Goal: Information Seeking & Learning: Learn about a topic

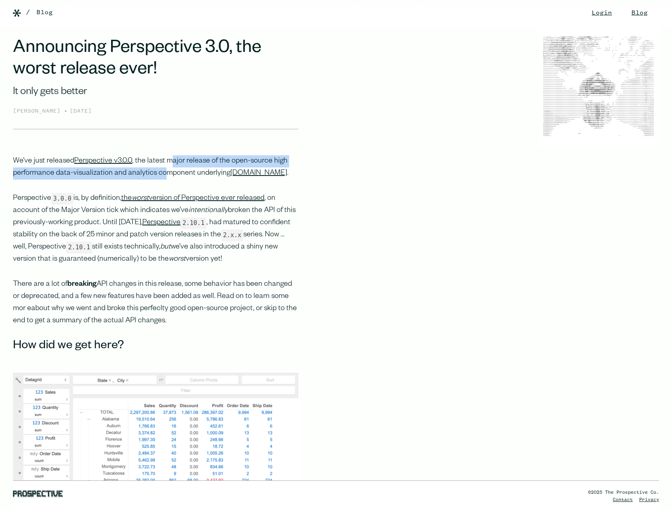
drag, startPoint x: 169, startPoint y: 160, endPoint x: 163, endPoint y: 172, distance: 14.1
click at [163, 172] on p "We’ve just released Perspective v3.0.0 , the latest major release of the open-s…" at bounding box center [156, 167] width 286 height 24
drag, startPoint x: 109, startPoint y: 210, endPoint x: 277, endPoint y: 215, distance: 168.4
click at [253, 212] on p "Perspective 3.0.0 is, by definition, the worst version of Perspective ever rele…" at bounding box center [156, 229] width 286 height 73
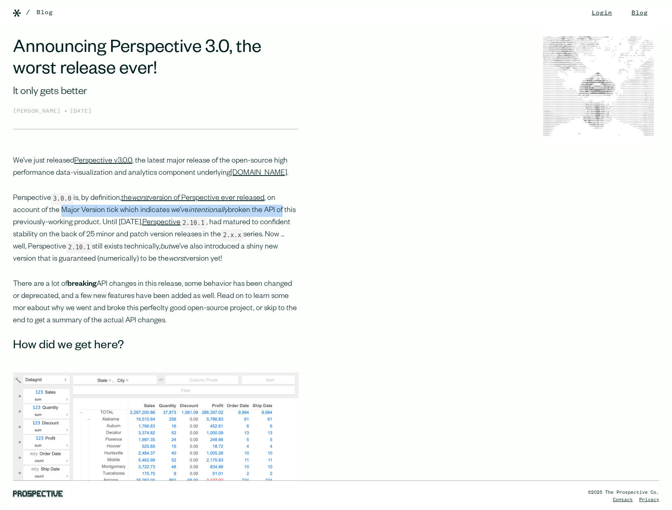
drag, startPoint x: 277, startPoint y: 215, endPoint x: 60, endPoint y: 219, distance: 217.4
click at [61, 217] on p "Perspective 3.0.0 is, by definition, the worst version of Perspective ever rele…" at bounding box center [156, 229] width 286 height 73
drag, startPoint x: 59, startPoint y: 235, endPoint x: 105, endPoint y: 235, distance: 45.8
click at [102, 235] on p "Perspective 3.0.0 is, by definition, the worst version of Perspective ever rele…" at bounding box center [156, 229] width 286 height 73
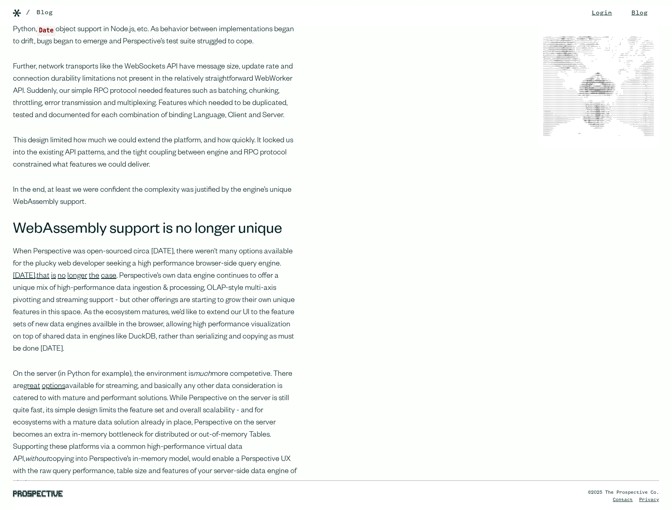
scroll to position [1019, 0]
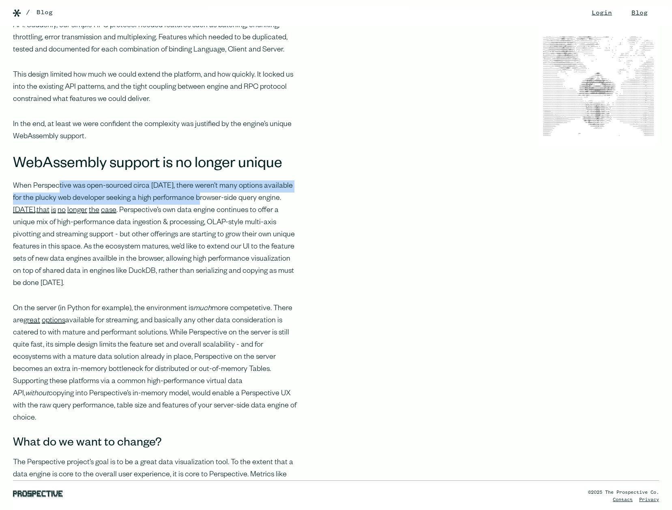
drag, startPoint x: 58, startPoint y: 208, endPoint x: 193, endPoint y: 218, distance: 135.8
click at [193, 218] on p "When Perspective was open-sourced circa [DATE], there weren’t many options avai…" at bounding box center [156, 234] width 286 height 109
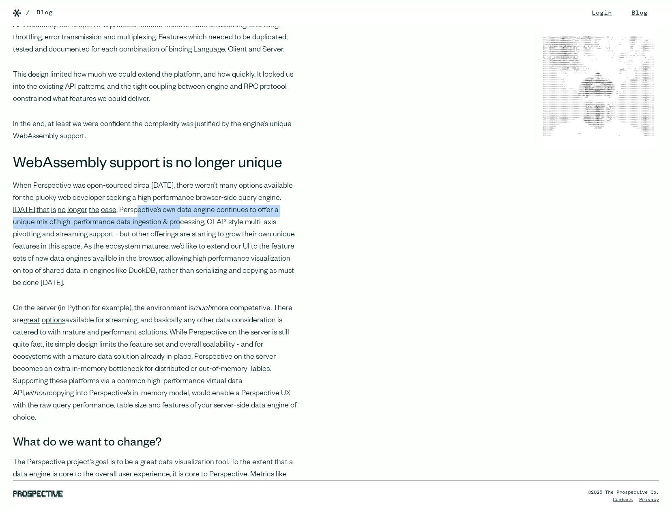
drag, startPoint x: 111, startPoint y: 228, endPoint x: 131, endPoint y: 244, distance: 26.5
click at [131, 244] on p "When Perspective was open-sourced circa [DATE], there weren’t many options avai…" at bounding box center [156, 234] width 286 height 109
drag, startPoint x: 131, startPoint y: 244, endPoint x: 208, endPoint y: 182, distance: 98.4
click at [133, 243] on p "When Perspective was open-sourced circa [DATE], there weren’t many options avai…" at bounding box center [156, 234] width 286 height 109
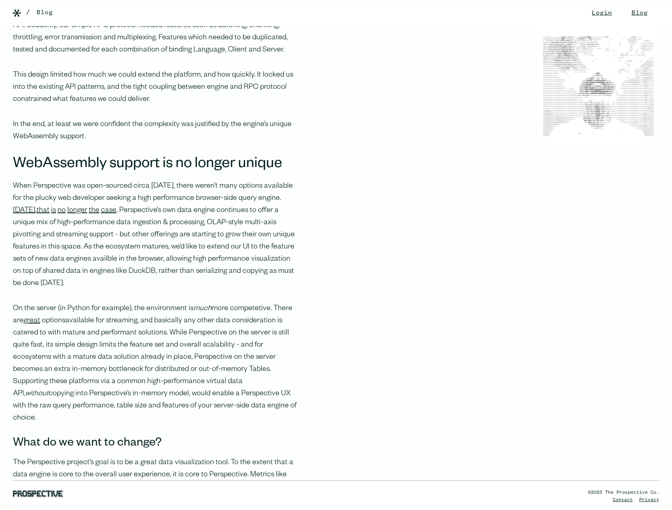
click at [45, 325] on link "options" at bounding box center [54, 321] width 24 height 8
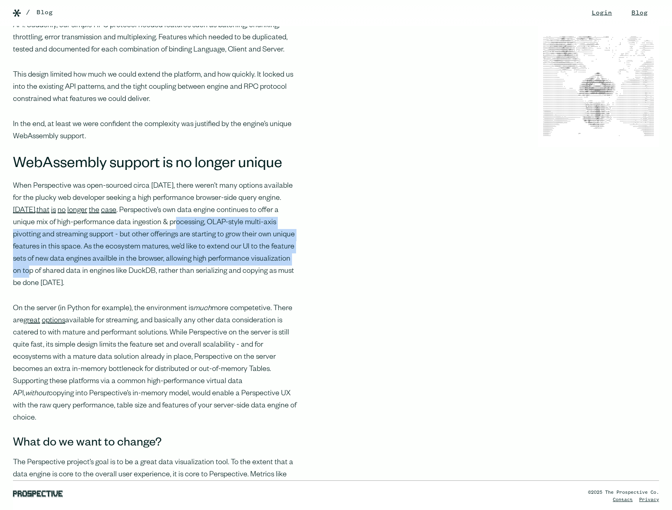
drag, startPoint x: 131, startPoint y: 249, endPoint x: 269, endPoint y: 290, distance: 144.6
click at [263, 289] on p "When Perspective was open-sourced circa [DATE], there weren’t many options avai…" at bounding box center [156, 234] width 286 height 109
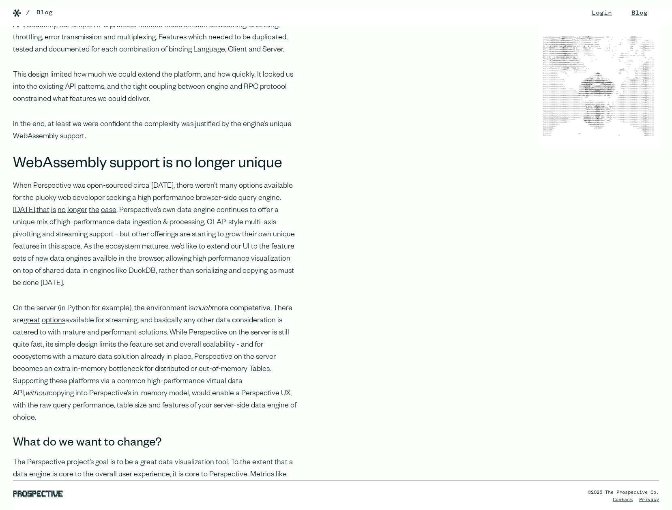
click at [269, 290] on p "When Perspective was open-sourced circa [DATE], there weren’t many options avai…" at bounding box center [156, 234] width 286 height 109
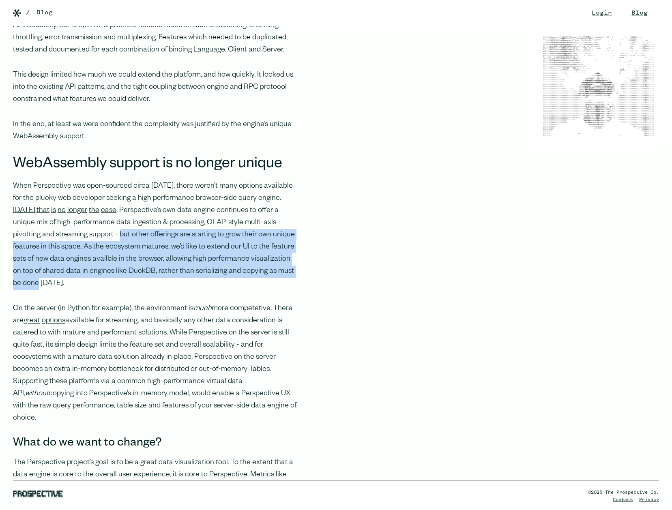
drag, startPoint x: 165, startPoint y: 274, endPoint x: 77, endPoint y: 259, distance: 90.1
click at [77, 259] on p "When Perspective was open-sourced circa [DATE], there weren’t many options avai…" at bounding box center [156, 234] width 286 height 109
click at [76, 258] on p "When Perspective was open-sourced circa [DATE], there weren’t many options avai…" at bounding box center [156, 234] width 286 height 109
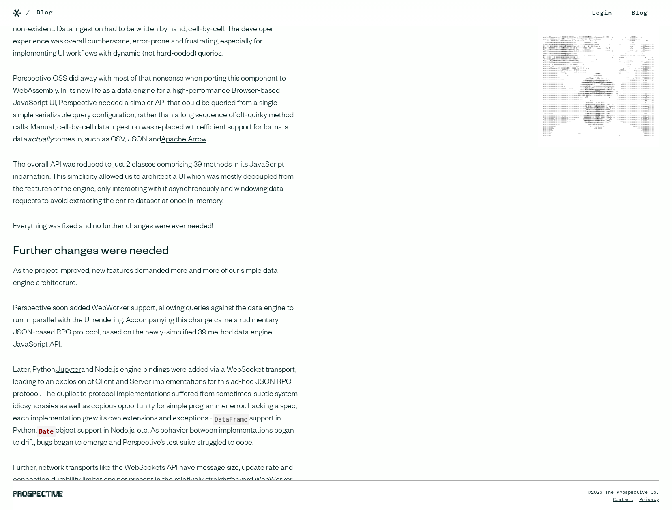
scroll to position [552, 0]
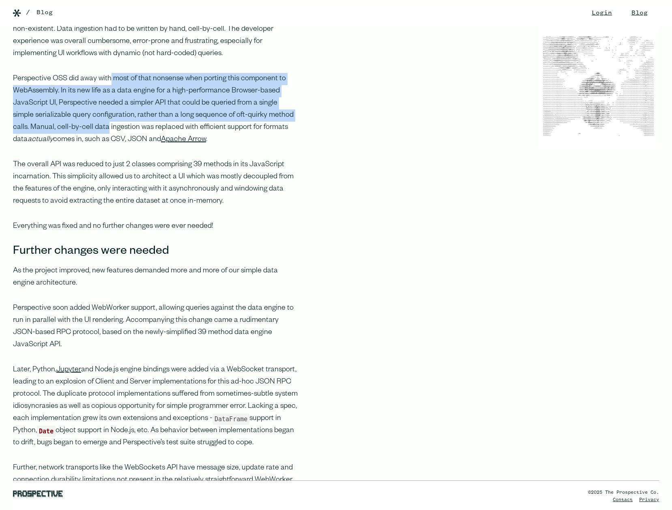
drag, startPoint x: 96, startPoint y: 142, endPoint x: 88, endPoint y: 158, distance: 17.6
click at [88, 146] on p "Perspective OSS did away with most of that nonsense when porting this component…" at bounding box center [156, 109] width 286 height 73
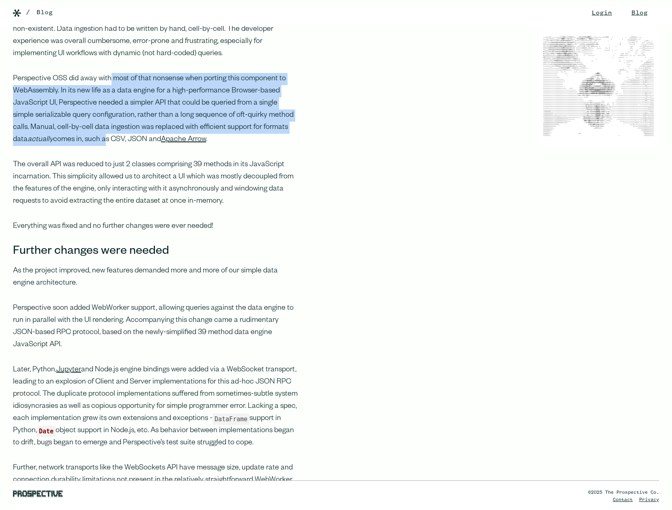
click at [88, 146] on p "Perspective OSS did away with most of that nonsense when porting this component…" at bounding box center [156, 109] width 286 height 73
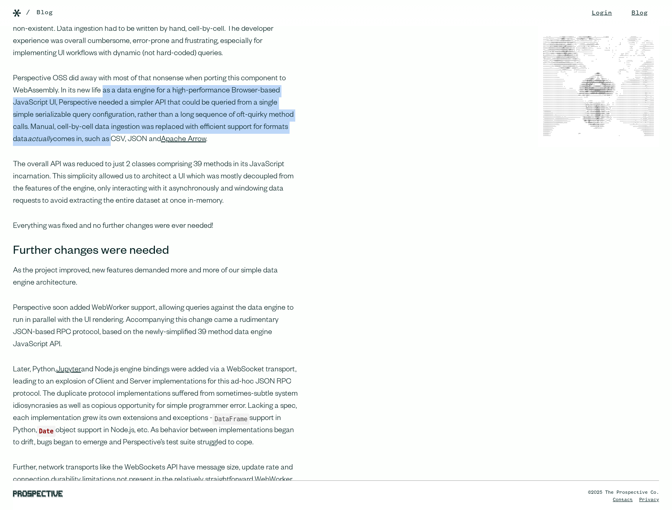
drag, startPoint x: 88, startPoint y: 158, endPoint x: 101, endPoint y: 114, distance: 45.3
click at [101, 114] on p "Perspective OSS did away with most of that nonsense when porting this component…" at bounding box center [156, 109] width 286 height 73
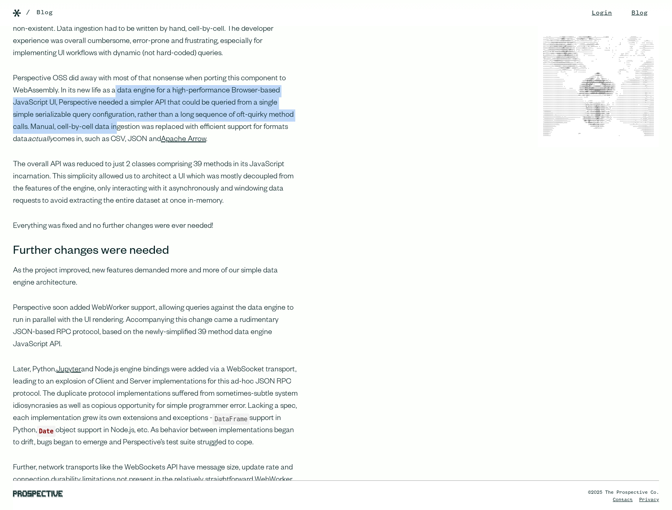
drag, startPoint x: 113, startPoint y: 107, endPoint x: 94, endPoint y: 147, distance: 43.7
click at [95, 146] on p "Perspective OSS did away with most of that nonsense when porting this component…" at bounding box center [156, 109] width 286 height 73
click at [94, 146] on p "Perspective OSS did away with most of that nonsense when porting this component…" at bounding box center [156, 109] width 286 height 73
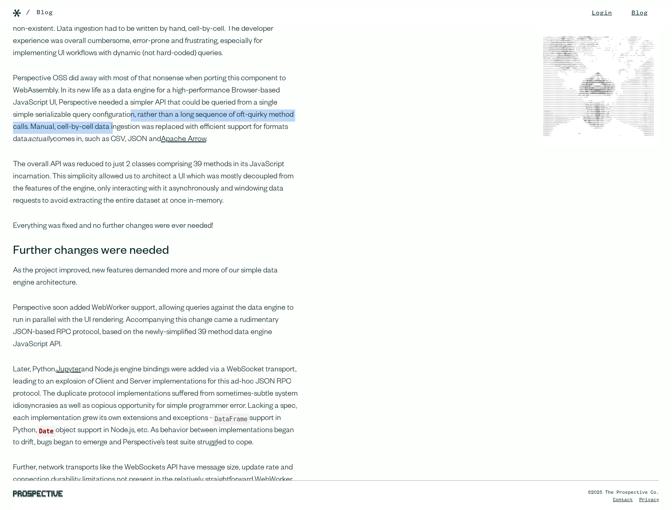
drag, startPoint x: 101, startPoint y: 141, endPoint x: 91, endPoint y: 152, distance: 15.2
click at [92, 146] on p "Perspective OSS did away with most of that nonsense when porting this component…" at bounding box center [156, 109] width 286 height 73
click at [90, 146] on p "Perspective OSS did away with most of that nonsense when porting this component…" at bounding box center [156, 109] width 286 height 73
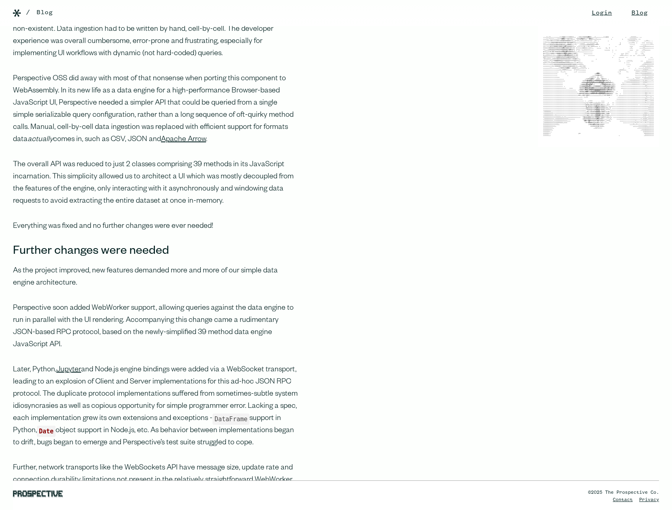
scroll to position [719, 0]
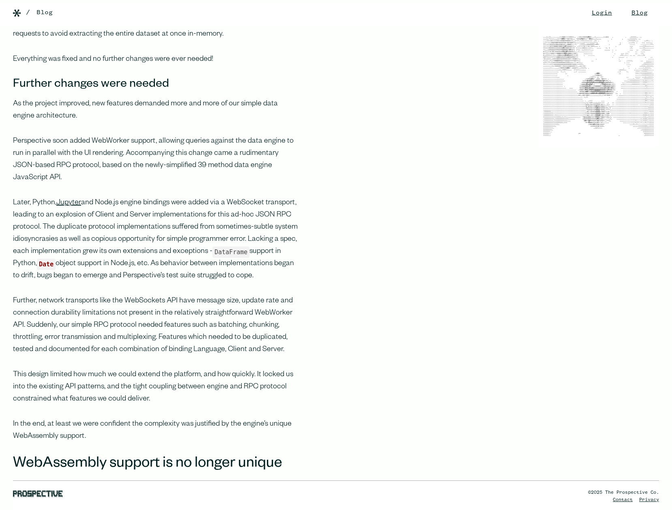
click at [153, 341] on p "Further, network transports like the WebSockets API have message size, update r…" at bounding box center [156, 325] width 286 height 61
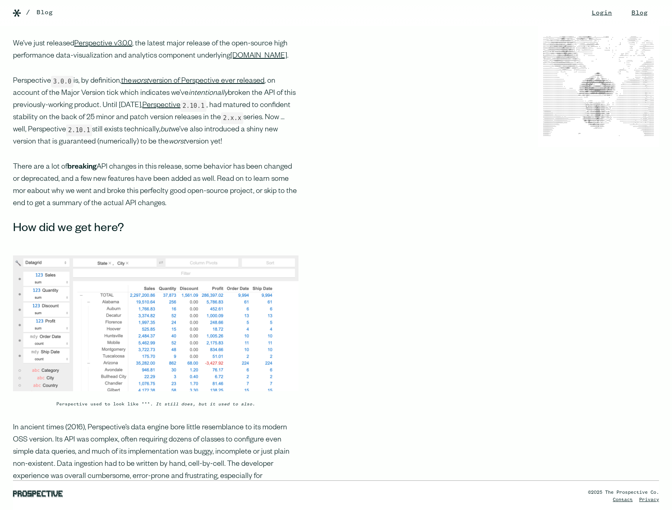
scroll to position [0, 0]
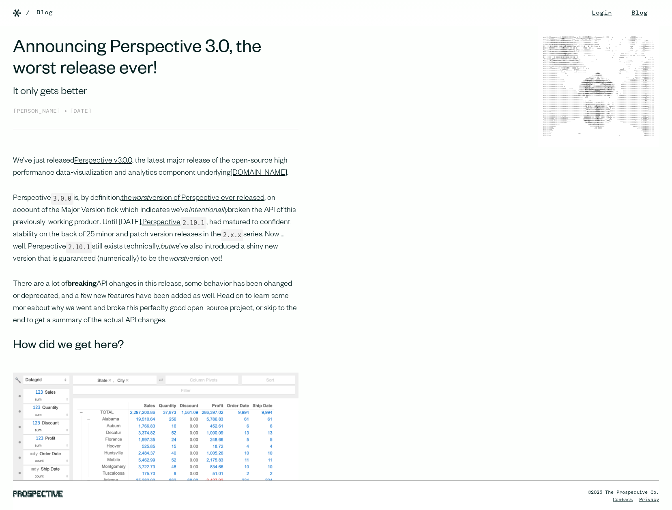
drag, startPoint x: 94, startPoint y: 118, endPoint x: 77, endPoint y: 115, distance: 16.5
click at [79, 116] on div "Announcing Perspective 3.0, the worst release ever! It only gets better [PERSON…" at bounding box center [156, 84] width 286 height 90
click at [77, 115] on div "[DATE]" at bounding box center [81, 111] width 22 height 9
click at [103, 158] on link "Perspective v3.0.0" at bounding box center [103, 161] width 58 height 8
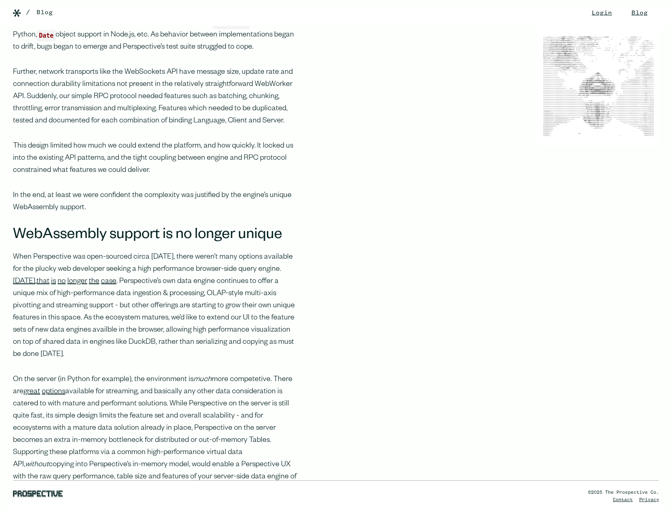
scroll to position [1046, 0]
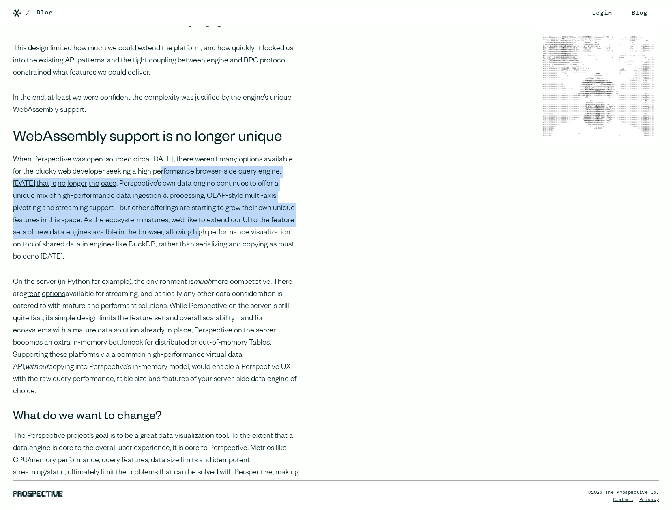
drag, startPoint x: 154, startPoint y: 198, endPoint x: 143, endPoint y: 251, distance: 55.0
click at [143, 251] on p "When Perspective was open-sourced circa [DATE], there weren’t many options avai…" at bounding box center [156, 208] width 286 height 109
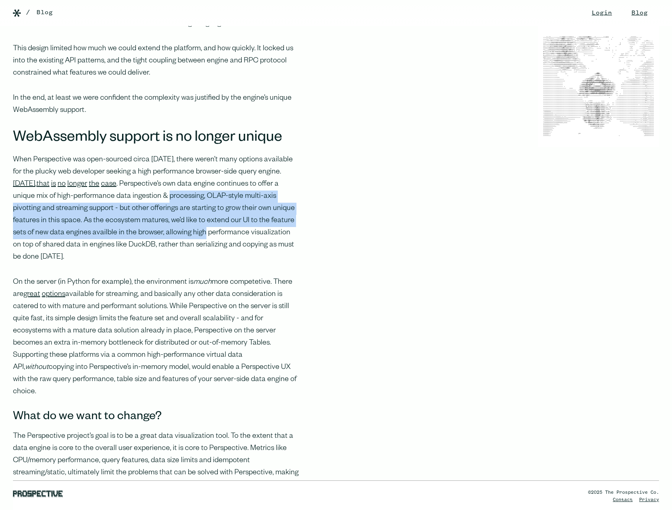
drag, startPoint x: 143, startPoint y: 251, endPoint x: 153, endPoint y: 215, distance: 38.3
click at [153, 215] on p "When Perspective was open-sourced circa [DATE], there weren’t many options avai…" at bounding box center [156, 208] width 286 height 109
click at [153, 214] on p "When Perspective was open-sourced circa [DATE], there weren’t many options avai…" at bounding box center [156, 208] width 286 height 109
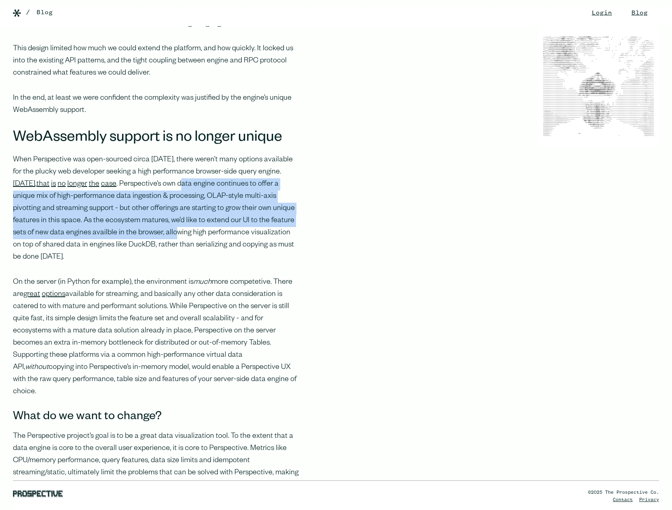
drag, startPoint x: 155, startPoint y: 208, endPoint x: 122, endPoint y: 251, distance: 54.4
click at [122, 251] on p "When Perspective was open-sourced circa [DATE], there weren’t many options avai…" at bounding box center [156, 208] width 286 height 109
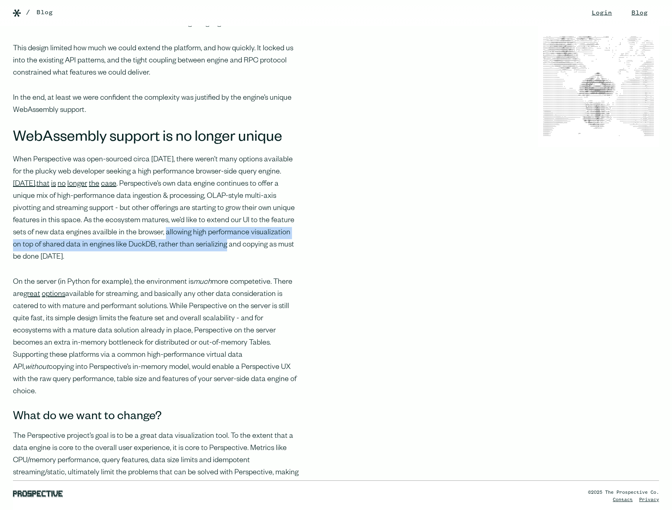
drag, startPoint x: 122, startPoint y: 251, endPoint x: 187, endPoint y: 265, distance: 65.5
click at [182, 264] on p "When Perspective was open-sourced circa [DATE], there weren’t many options avai…" at bounding box center [156, 208] width 286 height 109
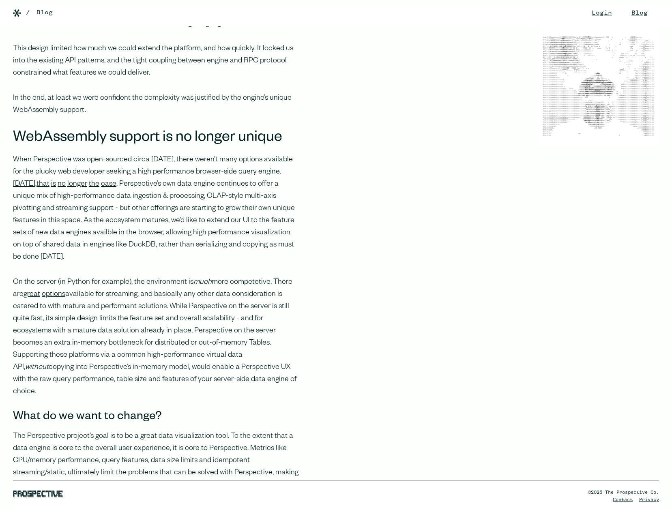
click at [187, 264] on p "When Perspective was open-sourced circa [DATE], there weren’t many options avai…" at bounding box center [156, 208] width 286 height 109
drag, startPoint x: 174, startPoint y: 288, endPoint x: 192, endPoint y: 289, distance: 17.9
click at [192, 289] on p "On the server (in Python for example), the environment is much more competetive…" at bounding box center [156, 338] width 286 height 122
click at [193, 287] on em "much" at bounding box center [202, 283] width 18 height 8
click at [89, 189] on link "the" at bounding box center [94, 184] width 11 height 8
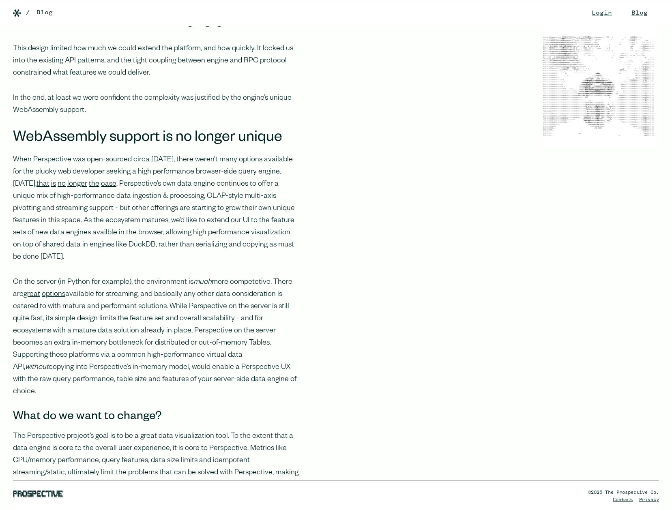
click at [35, 189] on link "[DATE]" at bounding box center [24, 184] width 22 height 8
click at [31, 206] on p "When Perspective was open-sourced circa [DATE], there weren’t many options avai…" at bounding box center [156, 208] width 286 height 109
click at [51, 189] on link "is" at bounding box center [53, 184] width 5 height 8
click at [41, 201] on p "When Perspective was open-sourced circa [DATE], there weren’t many options avai…" at bounding box center [156, 208] width 286 height 109
click at [67, 189] on link "longer" at bounding box center [77, 184] width 20 height 8
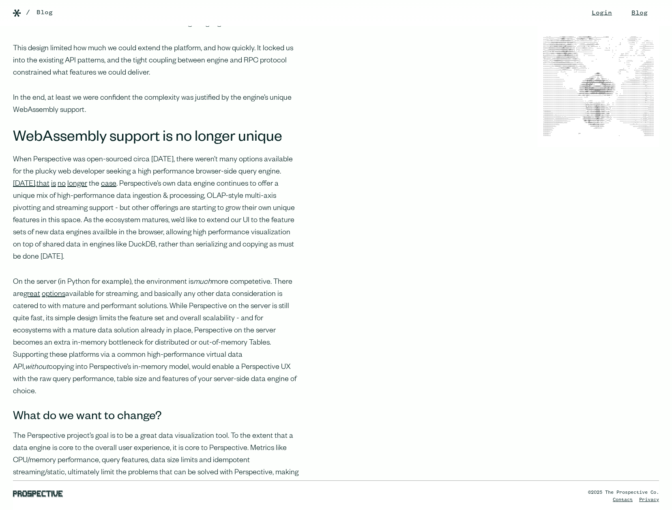
click at [89, 189] on link "the" at bounding box center [94, 184] width 11 height 8
click at [92, 206] on p "When Perspective was open-sourced circa [DATE], there weren’t many options avai…" at bounding box center [156, 208] width 286 height 109
click at [101, 189] on link "case" at bounding box center [108, 184] width 15 height 8
